Goal: Task Accomplishment & Management: Complete application form

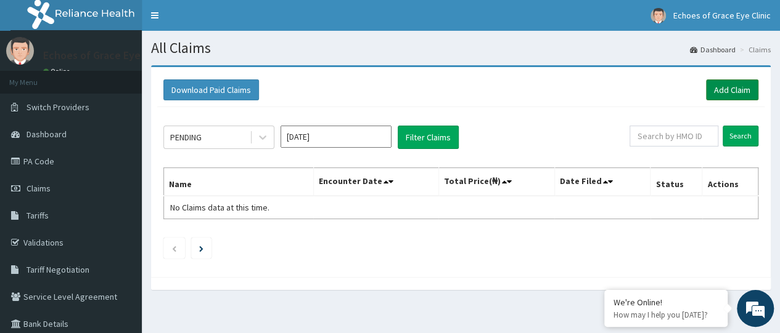
click at [742, 87] on link "Add Claim" at bounding box center [732, 90] width 52 height 21
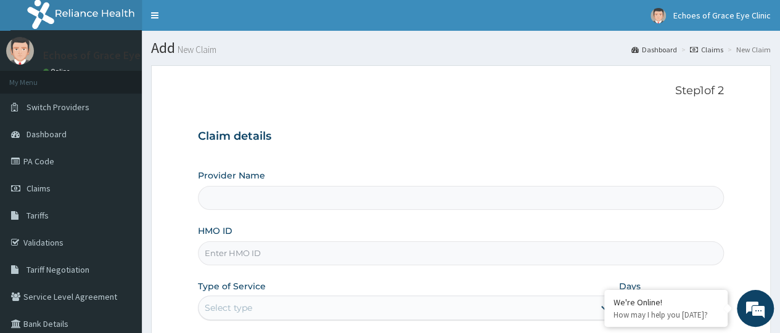
type input "Echoes of Grace Eye Clinic- Iyana Ipaja"
click at [243, 261] on input "HMO ID" at bounding box center [461, 254] width 526 height 24
paste input "ker/10321/a"
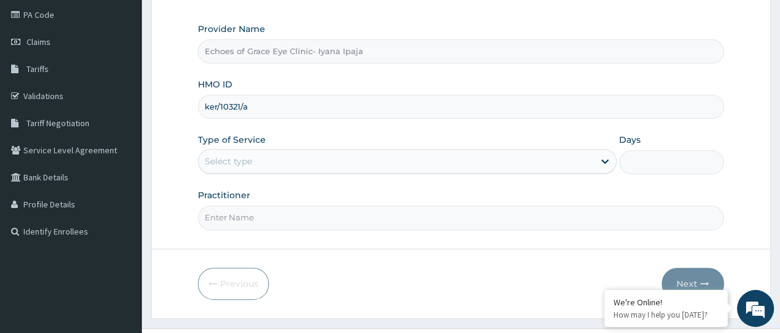
scroll to position [147, 0]
type input "ker/10321/a"
click at [339, 155] on div "Select type" at bounding box center [395, 162] width 395 height 20
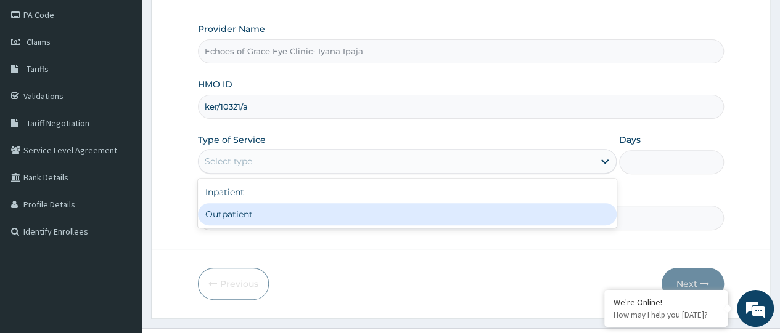
click at [270, 209] on div "Outpatient" at bounding box center [407, 214] width 419 height 22
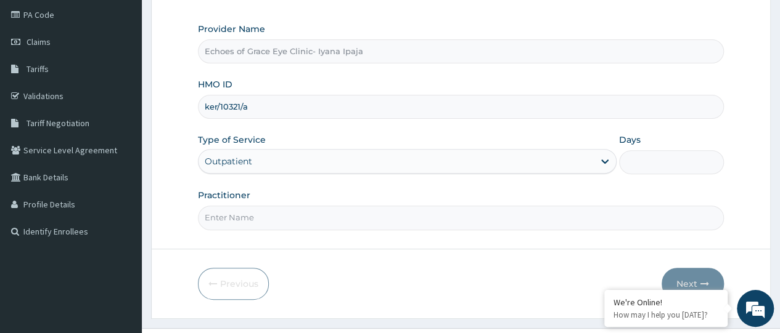
type input "1"
click at [282, 209] on input "Practitioner" at bounding box center [461, 218] width 526 height 24
type input "Dr Charles"
click at [684, 273] on button "Next" at bounding box center [692, 284] width 62 height 32
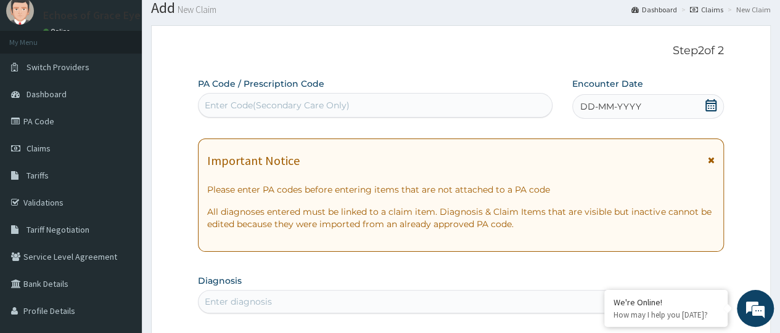
scroll to position [28, 0]
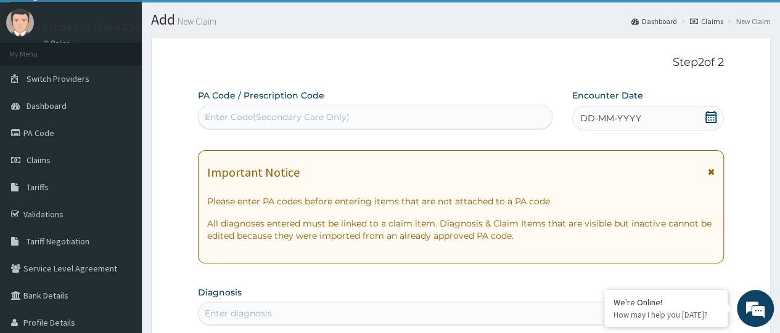
click at [240, 116] on div "Enter Code(Secondary Care Only)" at bounding box center [277, 117] width 145 height 12
paste input "PA/612583"
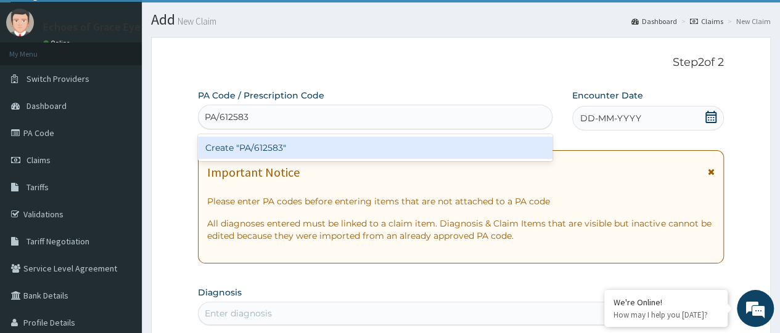
type input "PA/612583"
click at [252, 150] on div "Create "PA/612583"" at bounding box center [375, 148] width 354 height 22
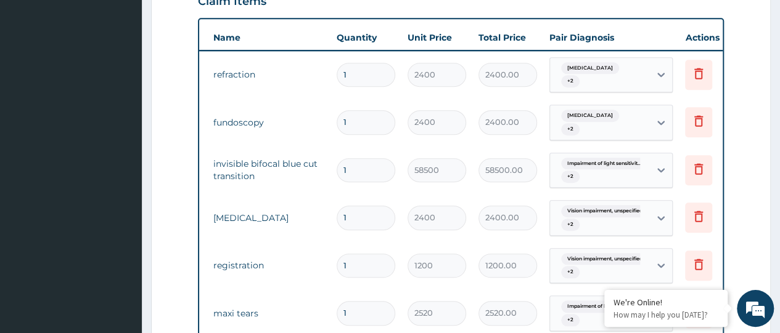
scroll to position [0, 92]
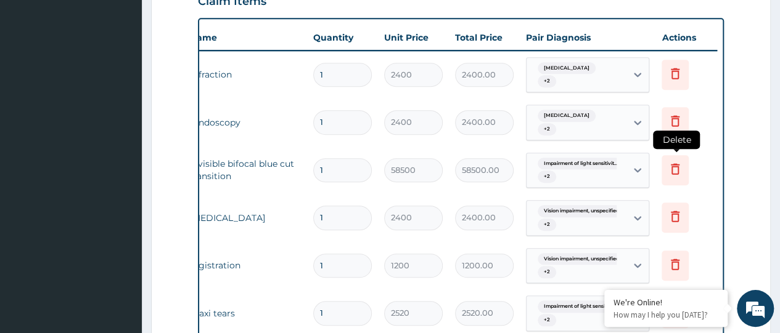
click at [676, 162] on icon at bounding box center [675, 169] width 15 height 15
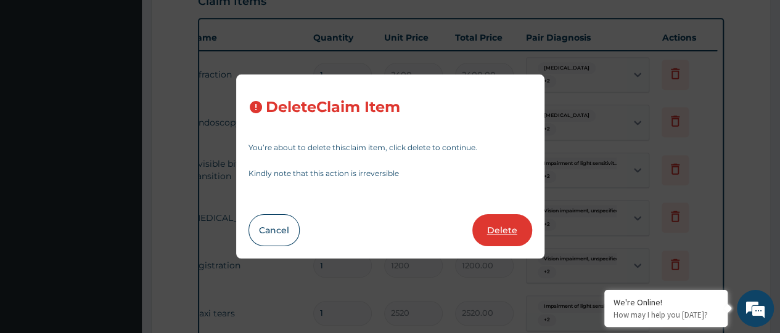
click at [492, 235] on button "Delete" at bounding box center [502, 231] width 60 height 32
type input "2400"
type input "2400.00"
type input "1200"
type input "1200.00"
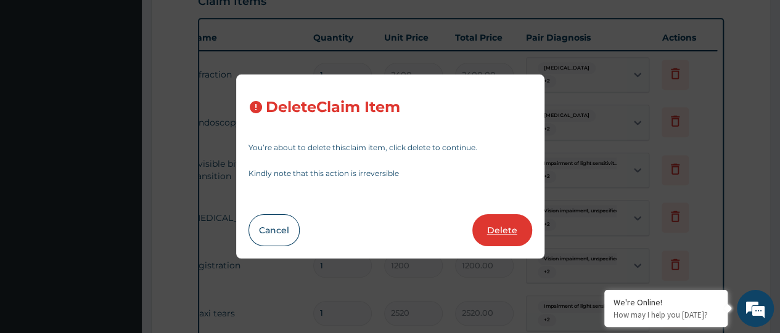
type input "2520"
type input "2520.00"
type input "2400"
type input "2400.00"
type input "3000"
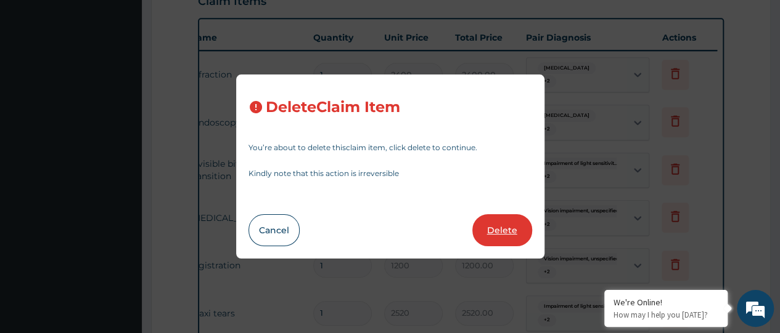
type input "3000.00"
type input "18750"
type input "18750.00"
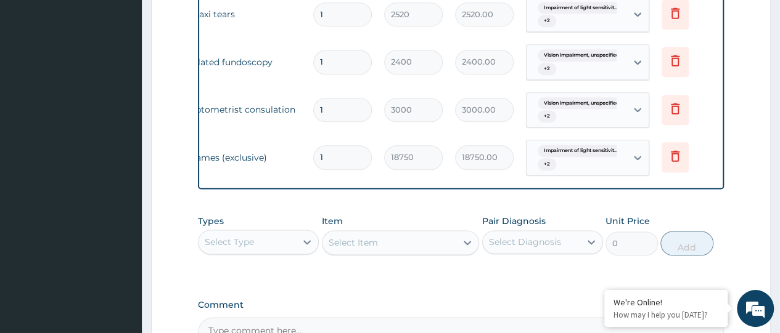
scroll to position [695, 0]
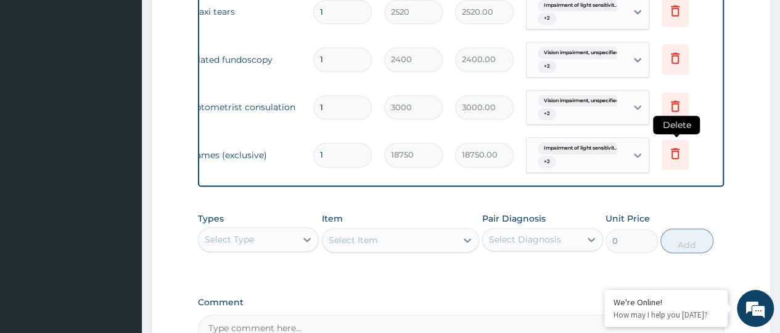
click at [677, 149] on icon at bounding box center [675, 154] width 9 height 11
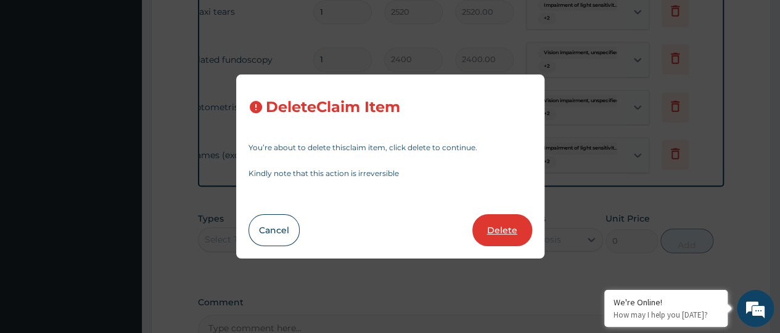
click at [507, 224] on button "Delete" at bounding box center [502, 231] width 60 height 32
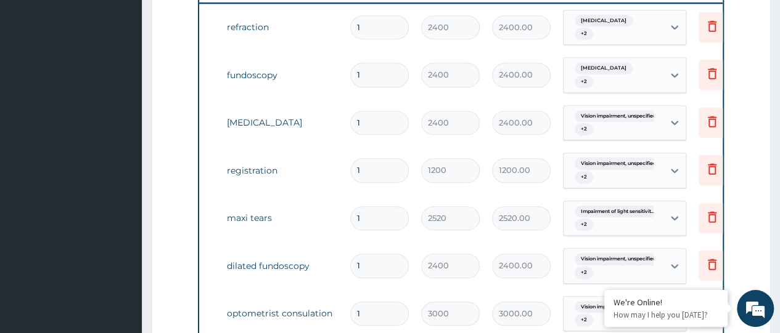
scroll to position [0, 52]
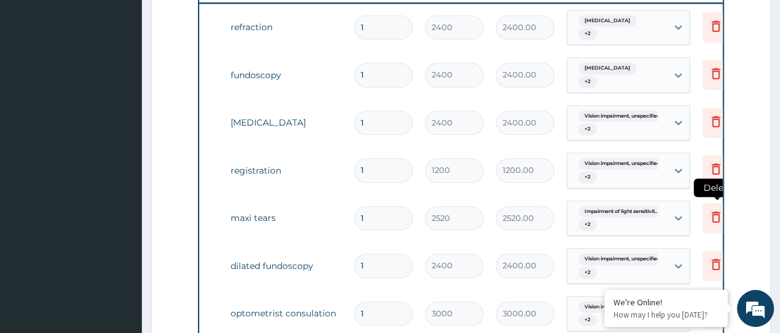
click at [714, 210] on icon at bounding box center [715, 217] width 15 height 15
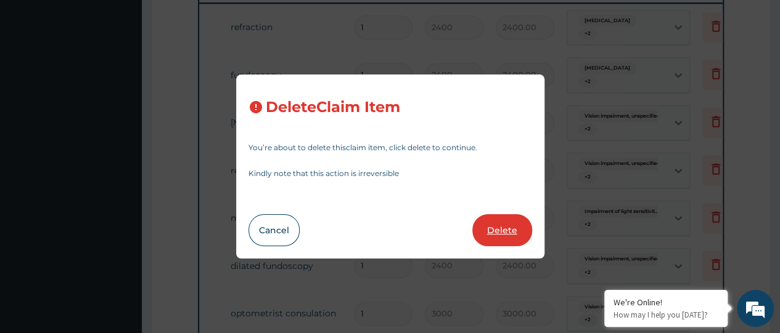
click at [504, 227] on button "Delete" at bounding box center [502, 231] width 60 height 32
type input "2400"
type input "2400.00"
type input "3000"
type input "3000.00"
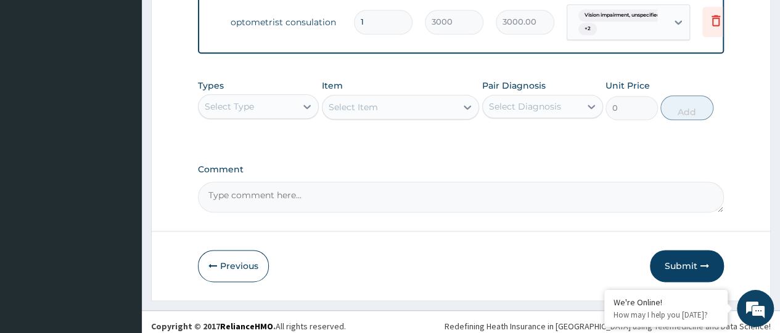
scroll to position [736, 0]
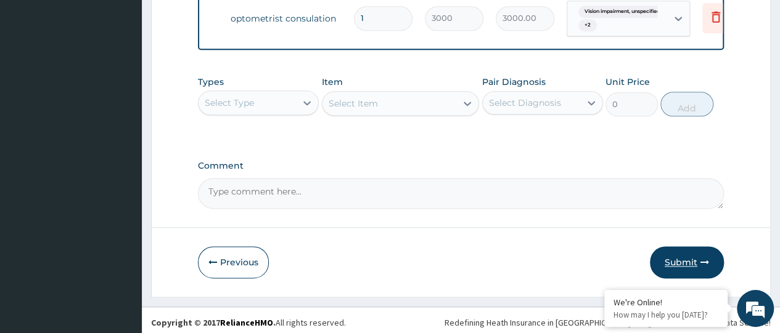
click at [681, 253] on button "Submit" at bounding box center [687, 263] width 74 height 32
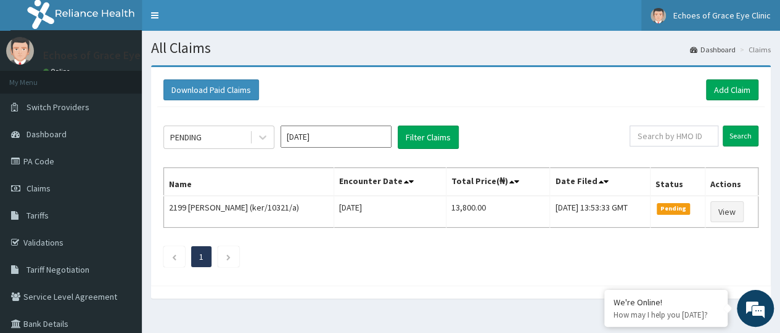
click at [737, 12] on span "Echoes of Grace Eye Clinic" at bounding box center [721, 15] width 97 height 11
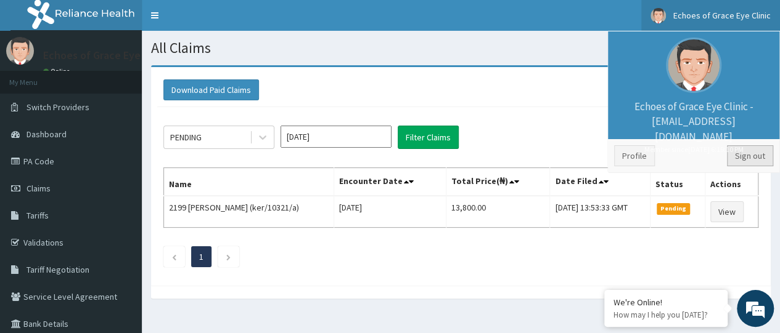
click at [738, 157] on link "Sign out" at bounding box center [750, 155] width 46 height 21
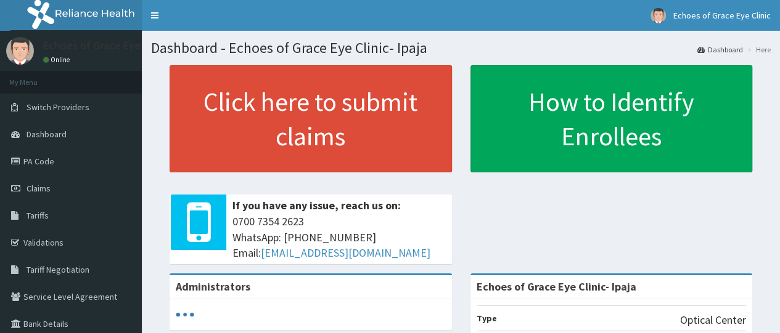
click at [56, 163] on link "PA Code" at bounding box center [71, 161] width 142 height 27
